Goal: Information Seeking & Learning: Learn about a topic

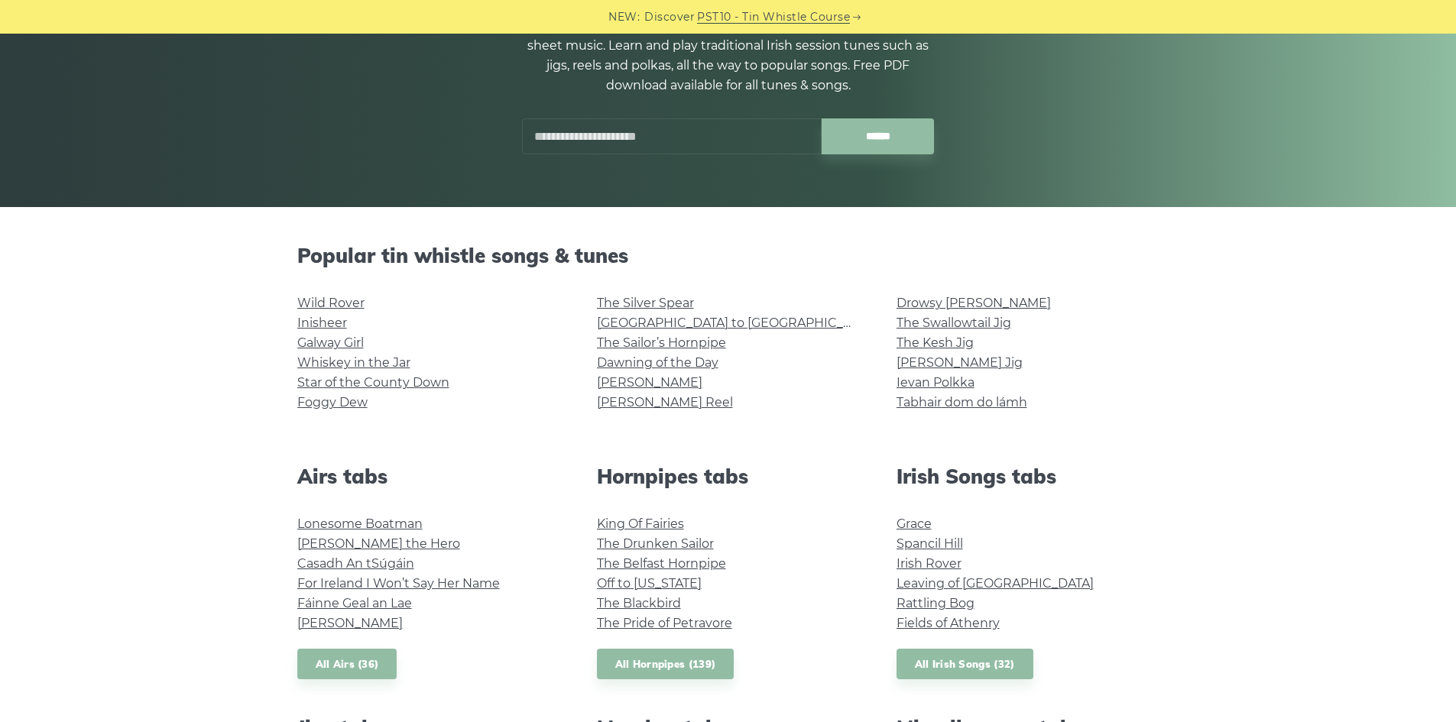
scroll to position [229, 0]
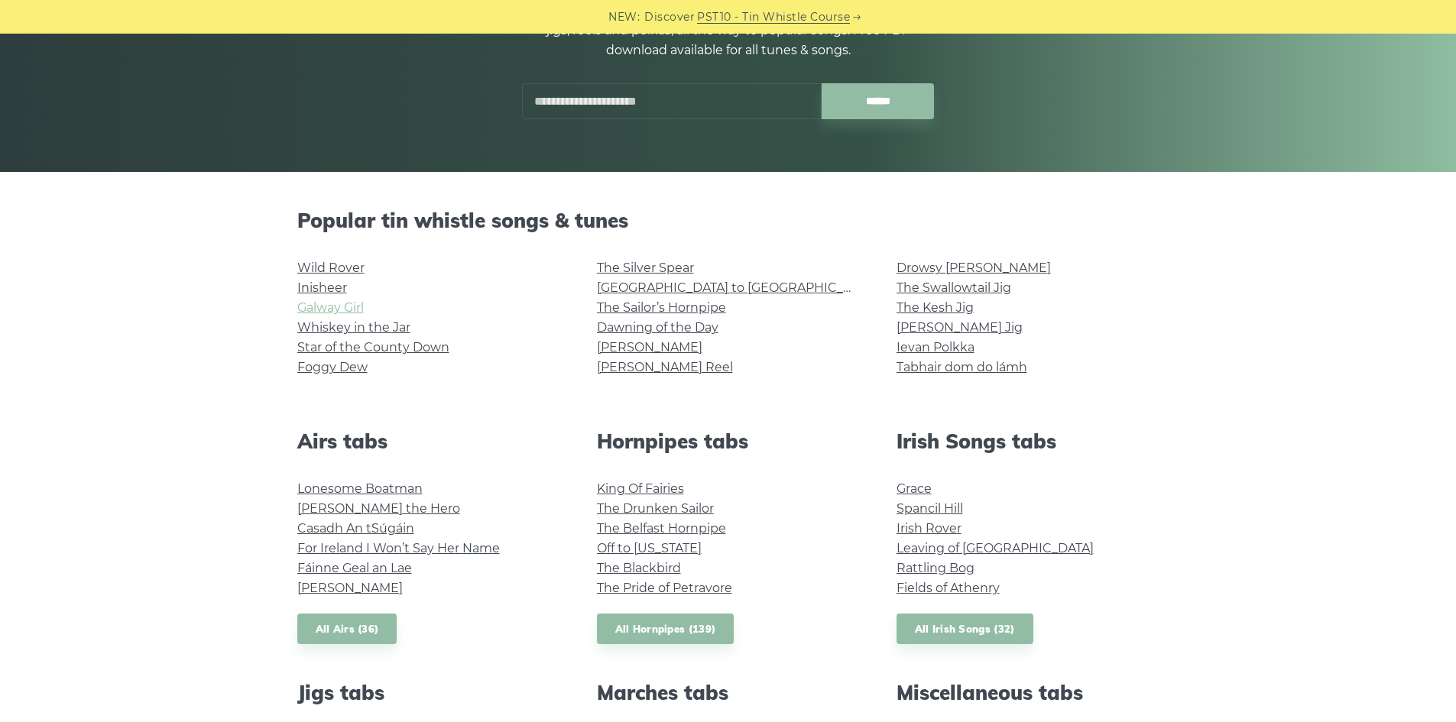
click at [319, 313] on link "Galway Girl" at bounding box center [330, 307] width 66 height 15
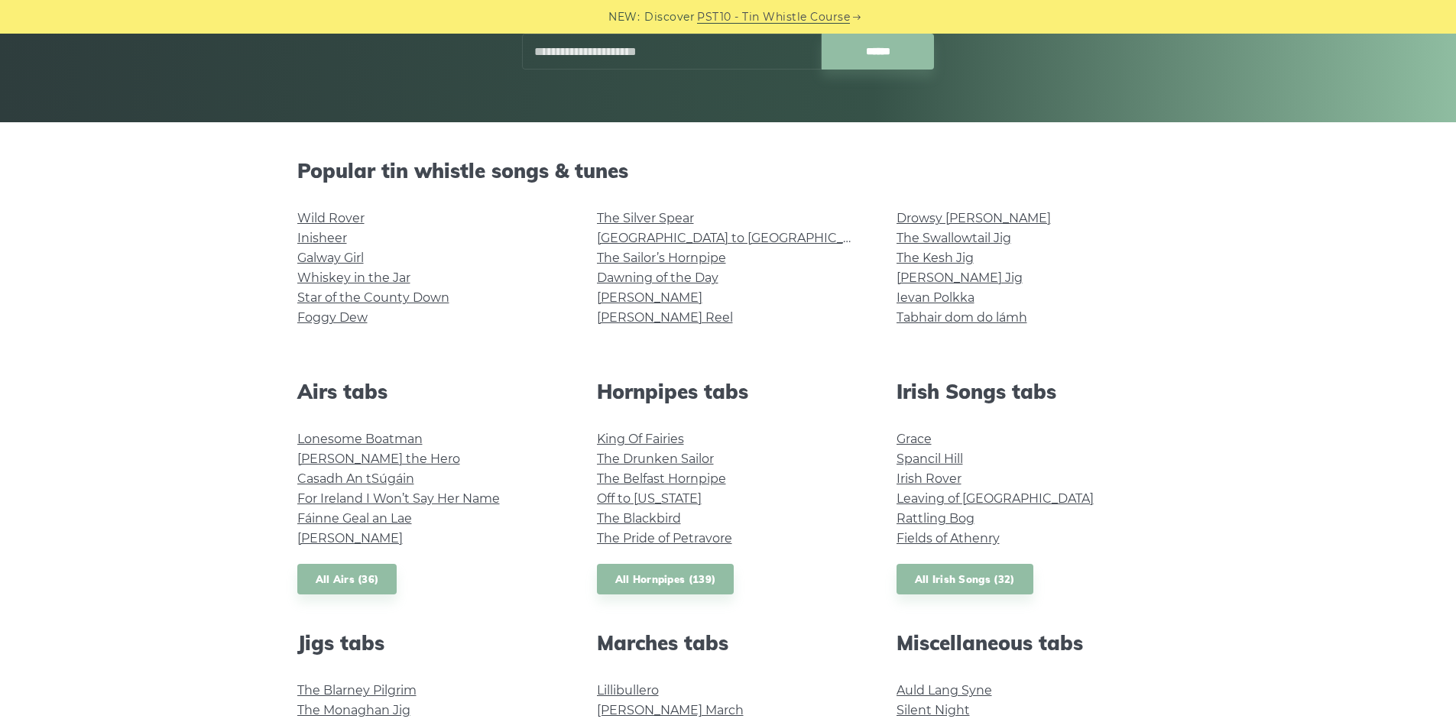
scroll to position [306, 0]
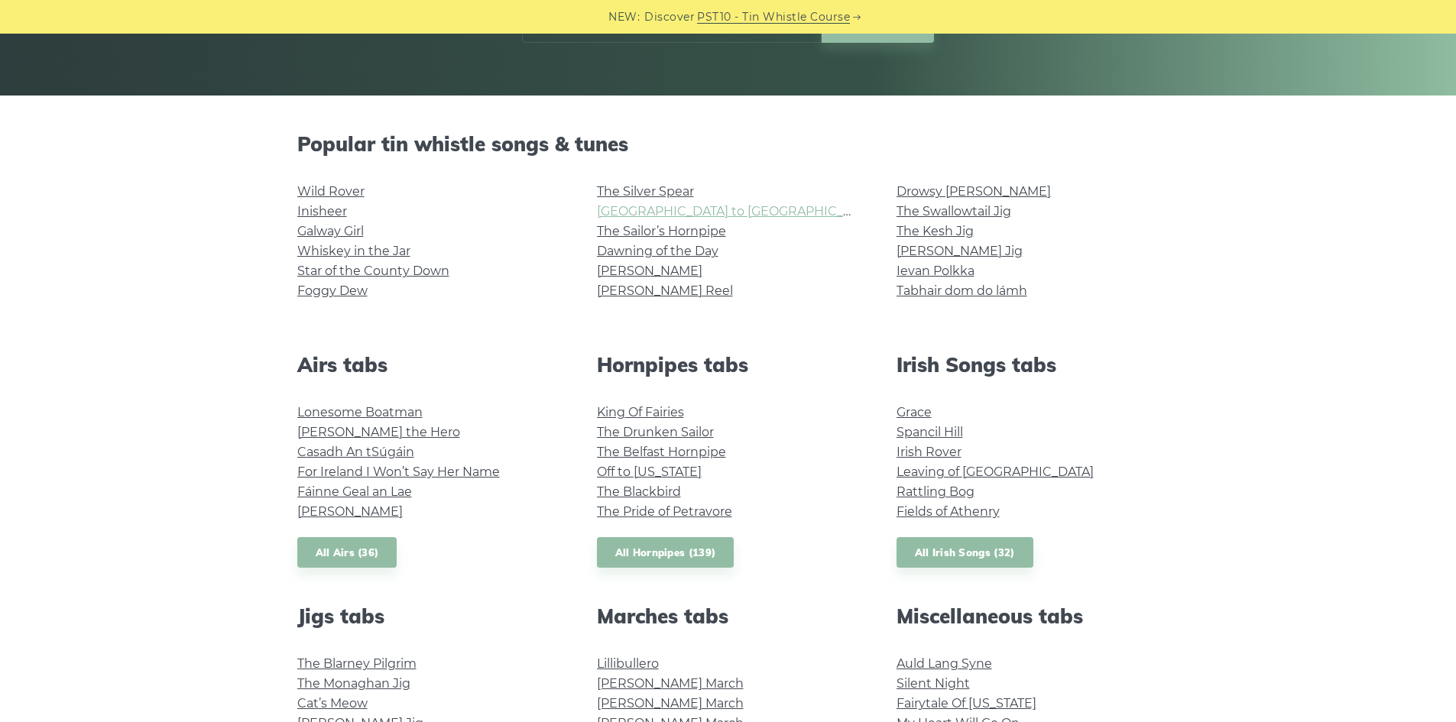
click at [625, 209] on link "[GEOGRAPHIC_DATA] to [GEOGRAPHIC_DATA]" at bounding box center [738, 211] width 282 height 15
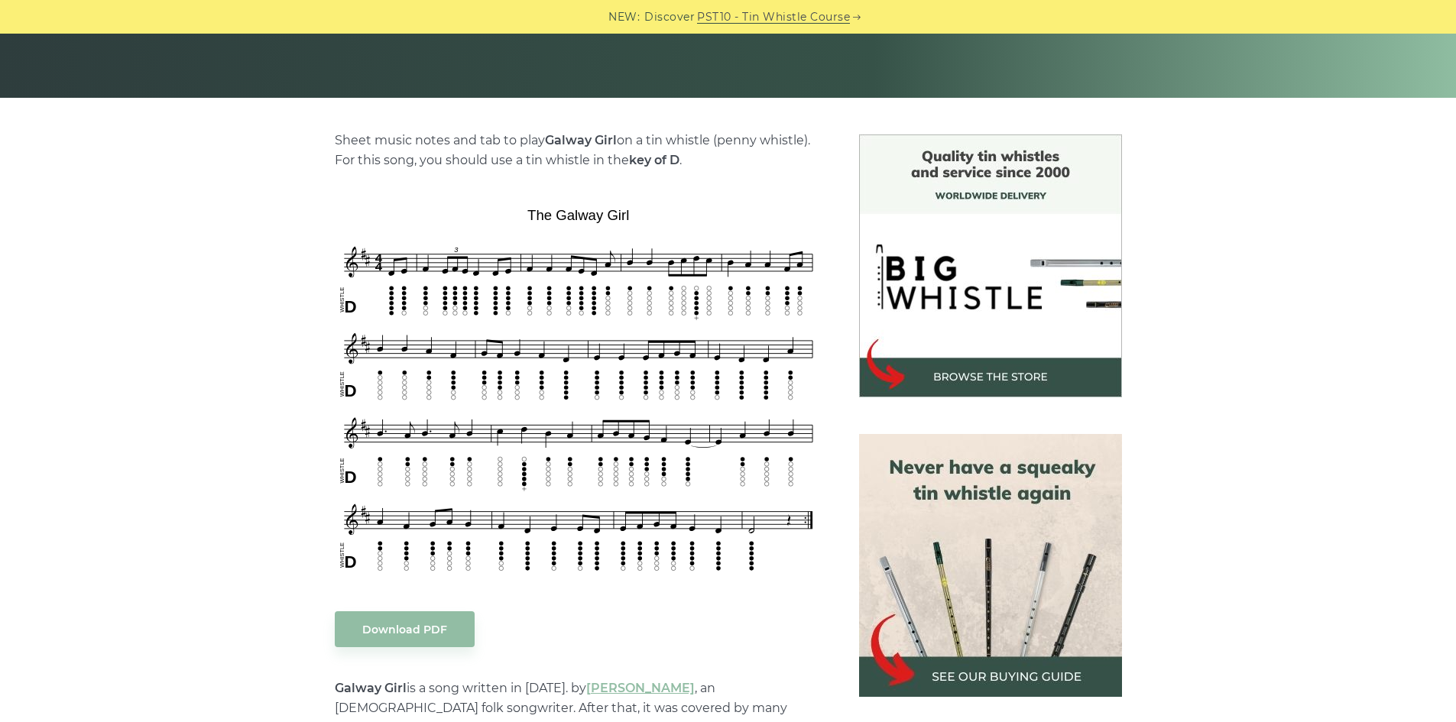
scroll to position [306, 0]
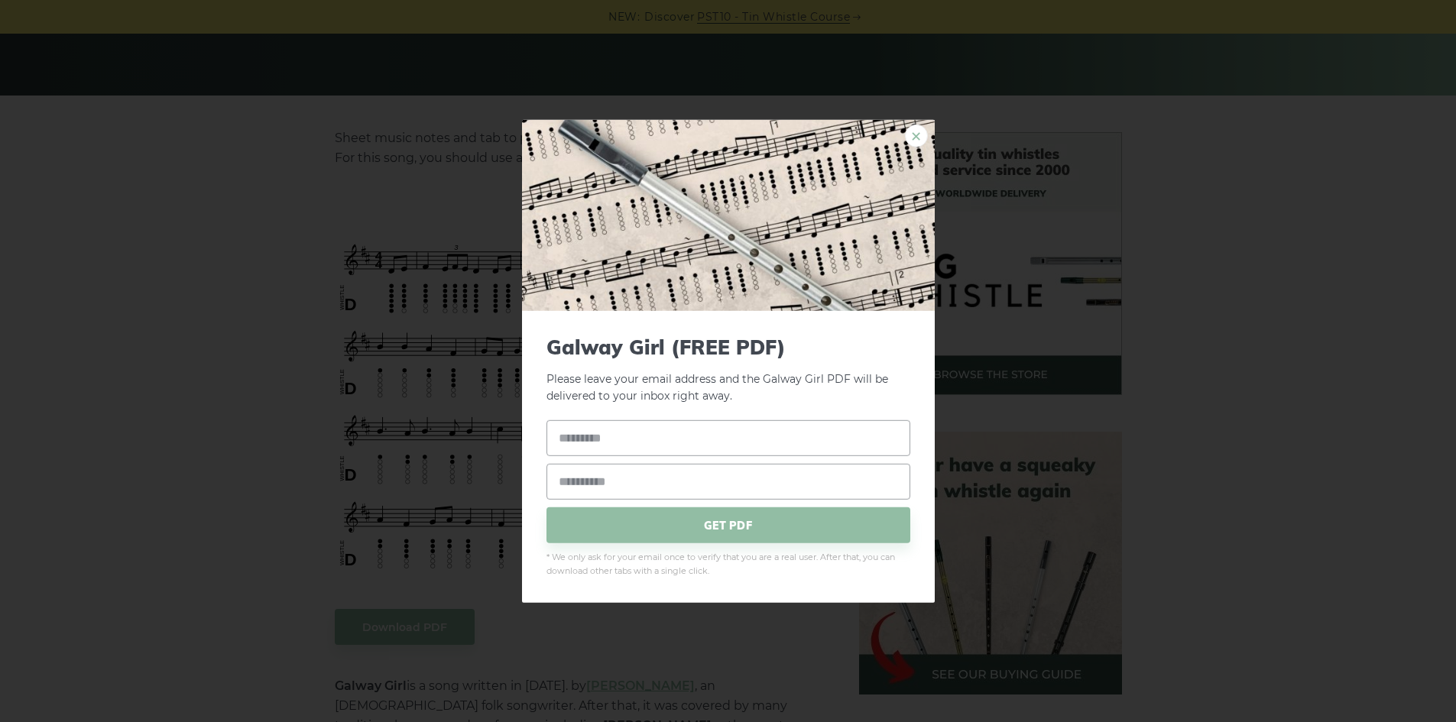
click at [915, 140] on link "×" at bounding box center [916, 135] width 23 height 23
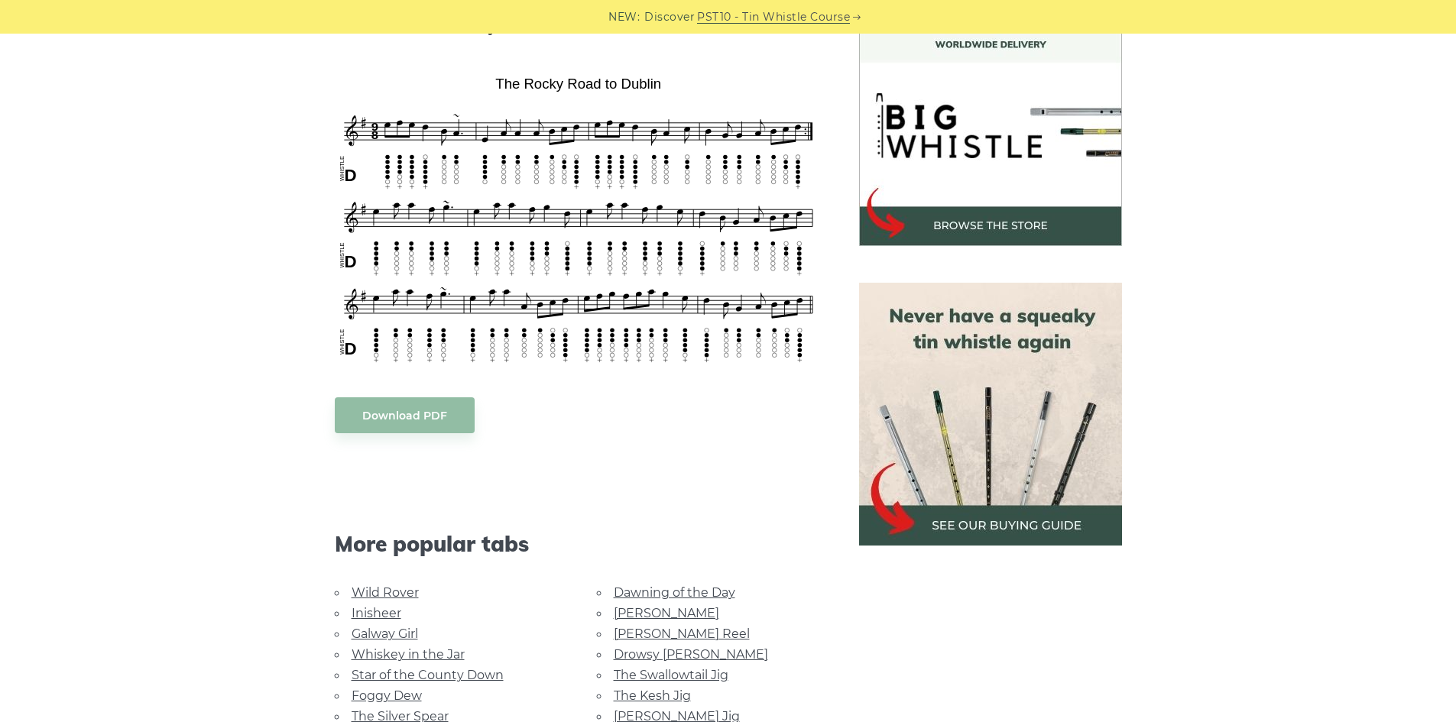
scroll to position [458, 0]
